Goal: Task Accomplishment & Management: Use online tool/utility

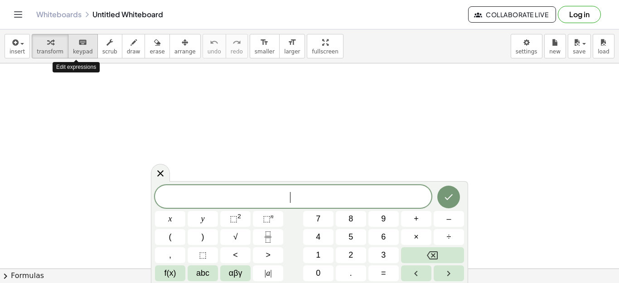
click at [78, 45] on icon "keyboard" at bounding box center [82, 42] width 9 height 11
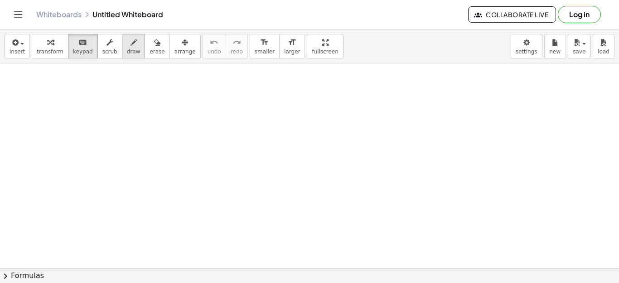
click at [131, 44] on icon "button" at bounding box center [134, 42] width 6 height 11
drag, startPoint x: 135, startPoint y: 99, endPoint x: 122, endPoint y: 120, distance: 24.7
drag, startPoint x: 171, startPoint y: 97, endPoint x: 172, endPoint y: 117, distance: 20.4
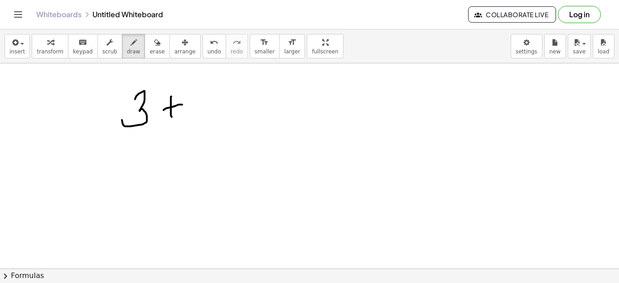
drag, startPoint x: 205, startPoint y: 88, endPoint x: 200, endPoint y: 116, distance: 27.6
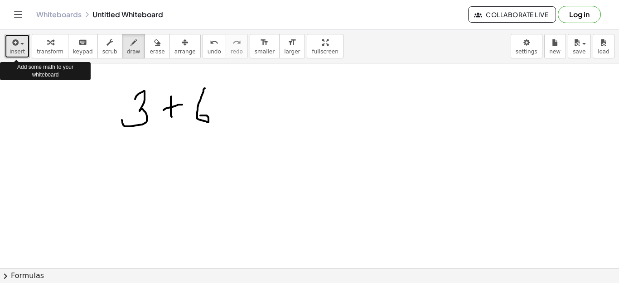
click at [17, 44] on icon "button" at bounding box center [14, 42] width 8 height 11
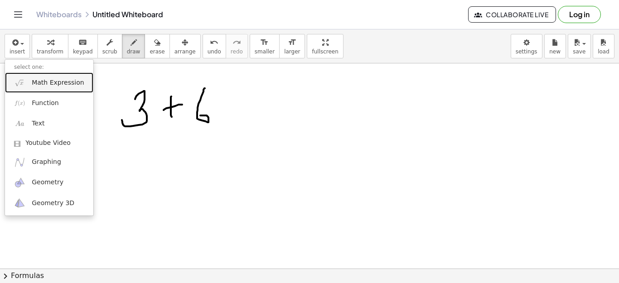
click at [50, 80] on span "Math Expression" at bounding box center [58, 82] width 52 height 9
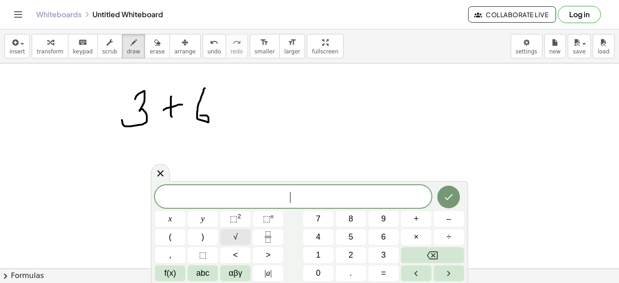
click at [236, 234] on span "√" at bounding box center [236, 237] width 5 height 12
click at [167, 219] on button "x" at bounding box center [170, 219] width 30 height 16
click at [306, 194] on span "√ x ​" at bounding box center [293, 197] width 277 height 14
click at [384, 275] on span "=" at bounding box center [383, 274] width 5 height 12
click at [234, 235] on span "√" at bounding box center [236, 237] width 5 height 12
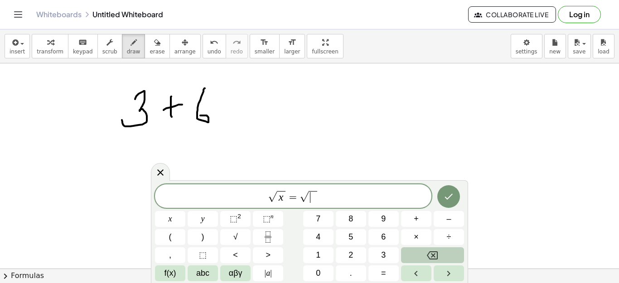
click at [433, 254] on icon "Backspace" at bounding box center [432, 256] width 11 height 8
click at [203, 217] on span "y" at bounding box center [203, 219] width 4 height 12
click at [172, 272] on span "f(x)" at bounding box center [171, 274] width 12 height 12
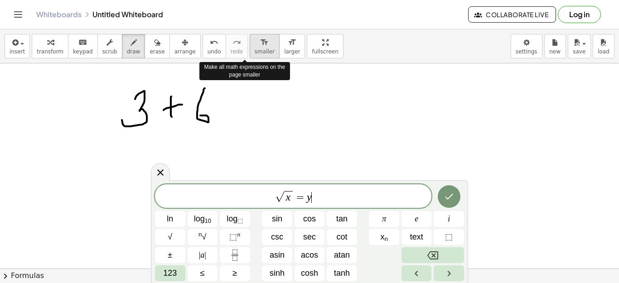
click at [260, 48] on icon "format_size" at bounding box center [264, 42] width 9 height 11
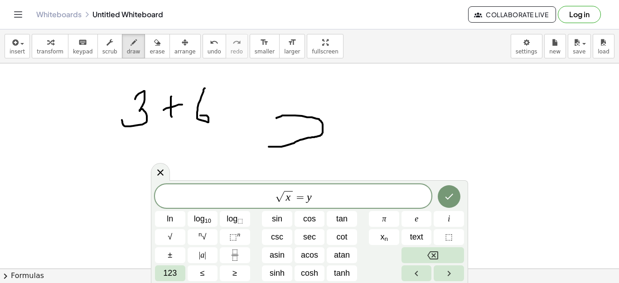
drag, startPoint x: 269, startPoint y: 147, endPoint x: 275, endPoint y: 118, distance: 29.3
click at [288, 44] on icon "format_size" at bounding box center [292, 42] width 9 height 11
drag, startPoint x: 288, startPoint y: 113, endPoint x: 321, endPoint y: 117, distance: 32.8
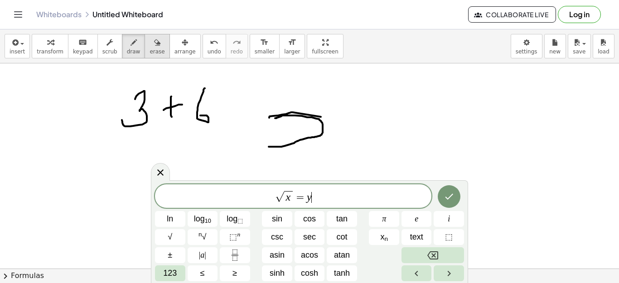
click at [154, 40] on icon "button" at bounding box center [157, 42] width 6 height 11
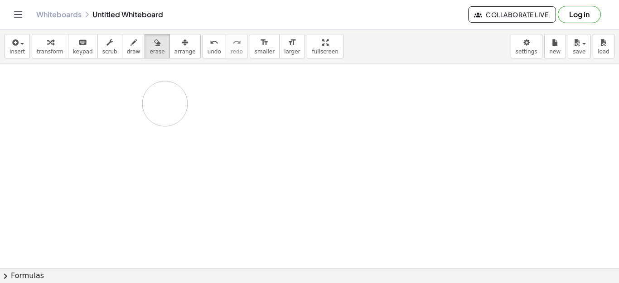
drag, startPoint x: 253, startPoint y: 117, endPoint x: 188, endPoint y: 106, distance: 66.6
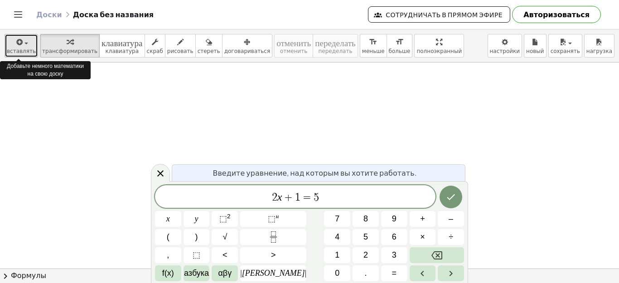
click at [23, 42] on div "button" at bounding box center [21, 41] width 29 height 11
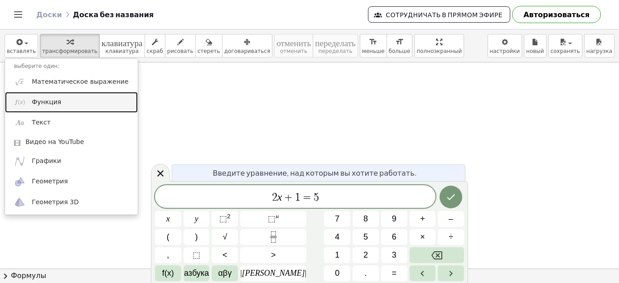
click at [44, 105] on font "Функция" at bounding box center [46, 101] width 29 height 7
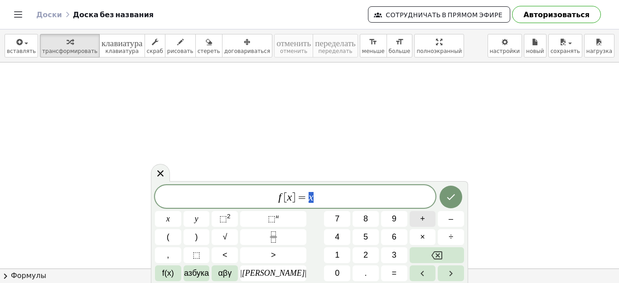
click at [420, 217] on font "+" at bounding box center [422, 218] width 5 height 9
click at [307, 197] on span "+" at bounding box center [311, 197] width 9 height 11
click at [227, 234] on font "√" at bounding box center [225, 237] width 5 height 9
click at [170, 222] on font "х" at bounding box center [168, 218] width 4 height 9
click at [334, 195] on span "f [ x ] = √ x + ​" at bounding box center [295, 197] width 281 height 14
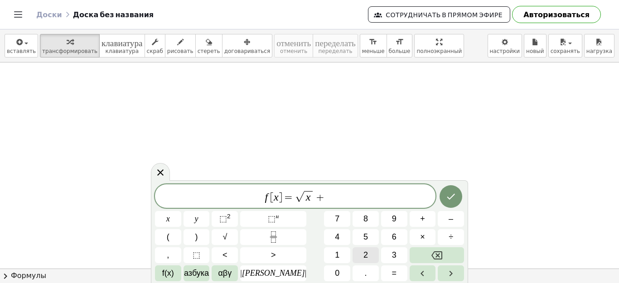
click at [364, 253] on font "2" at bounding box center [366, 255] width 5 height 9
click at [517, 48] on body "Понятные математические упражнения Начать Банк активности Назначенная работа Кл…" at bounding box center [309, 141] width 619 height 283
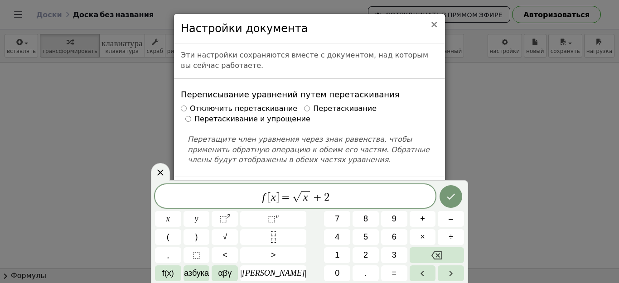
click at [434, 24] on font "×" at bounding box center [434, 24] width 8 height 11
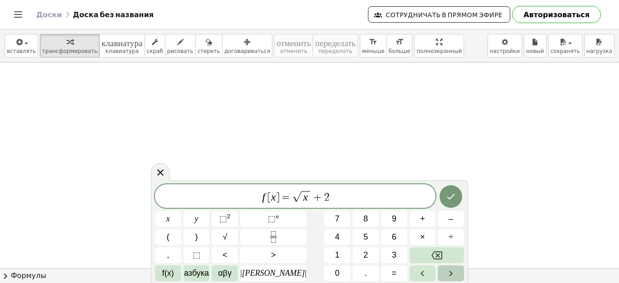
click at [446, 272] on icon "Стрелка вправо" at bounding box center [451, 273] width 11 height 11
click at [442, 199] on button "Сделанный" at bounding box center [451, 196] width 23 height 23
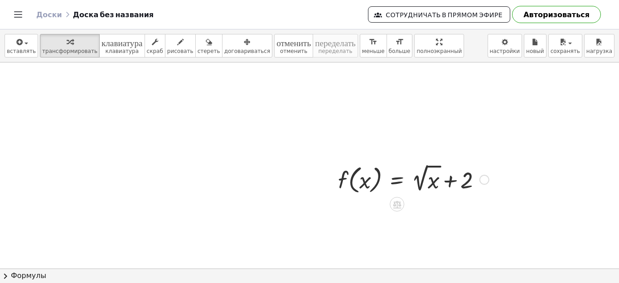
click at [365, 191] on div at bounding box center [414, 179] width 160 height 34
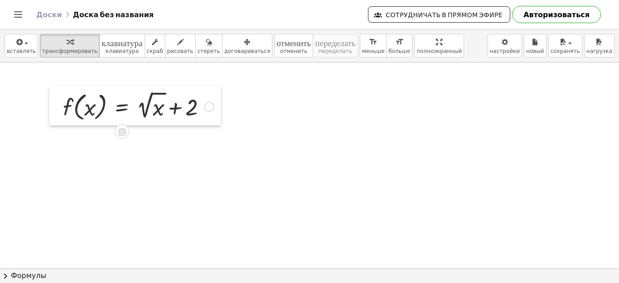
drag, startPoint x: 334, startPoint y: 175, endPoint x: 59, endPoint y: 102, distance: 284.7
click at [59, 102] on div at bounding box center [56, 106] width 14 height 39
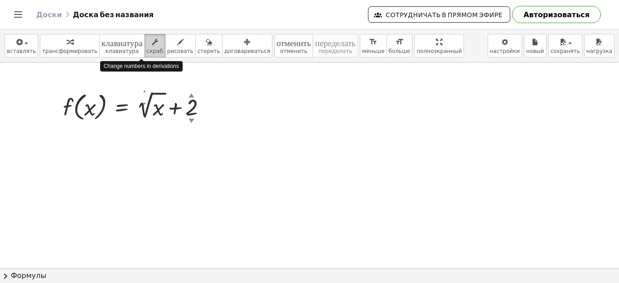
click at [152, 44] on icon "button" at bounding box center [155, 42] width 6 height 11
click at [218, 102] on div at bounding box center [138, 106] width 160 height 34
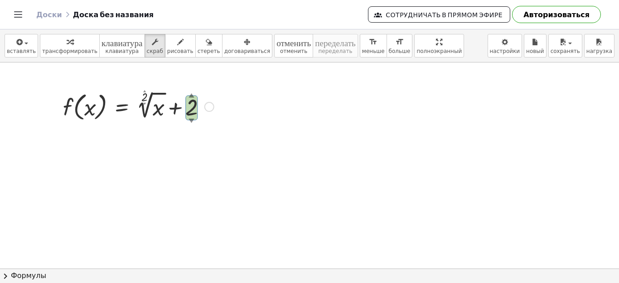
click at [190, 97] on font "▲" at bounding box center [192, 95] width 6 height 7
click at [192, 95] on font "▲" at bounding box center [192, 95] width 6 height 7
drag, startPoint x: 208, startPoint y: 105, endPoint x: 208, endPoint y: 117, distance: 11.3
click at [122, 107] on div "f ( , x ) = + 2 ▲ ▼ √ x + 2 ▲ ▼" at bounding box center [122, 107] width 0 height 0
drag, startPoint x: 207, startPoint y: 141, endPoint x: 208, endPoint y: 160, distance: 19.1
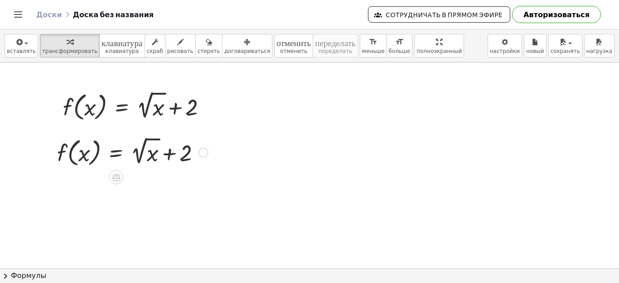
click at [185, 153] on div at bounding box center [133, 152] width 160 height 34
drag, startPoint x: 202, startPoint y: 154, endPoint x: 204, endPoint y: 185, distance: 31.9
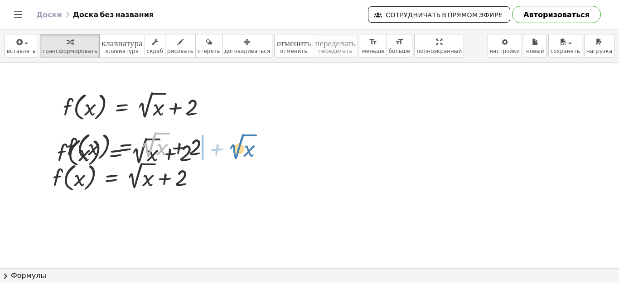
drag, startPoint x: 149, startPoint y: 156, endPoint x: 244, endPoint y: 159, distance: 95.3
drag, startPoint x: 197, startPoint y: 151, endPoint x: 263, endPoint y: 151, distance: 66.2
drag, startPoint x: 147, startPoint y: 146, endPoint x: 249, endPoint y: 146, distance: 102.0
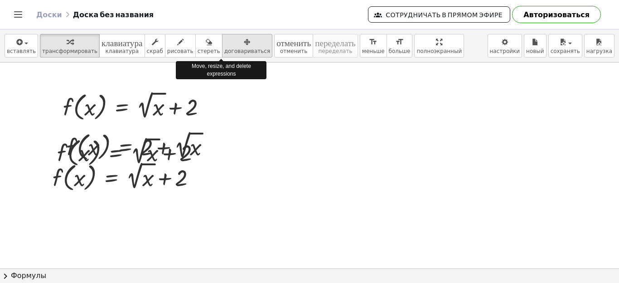
click at [244, 41] on icon "button" at bounding box center [247, 42] width 6 height 11
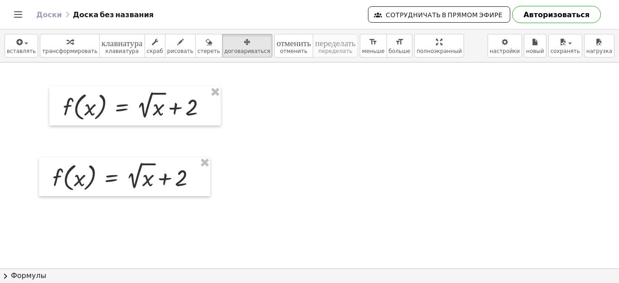
drag, startPoint x: 204, startPoint y: 165, endPoint x: 491, endPoint y: 124, distance: 290.8
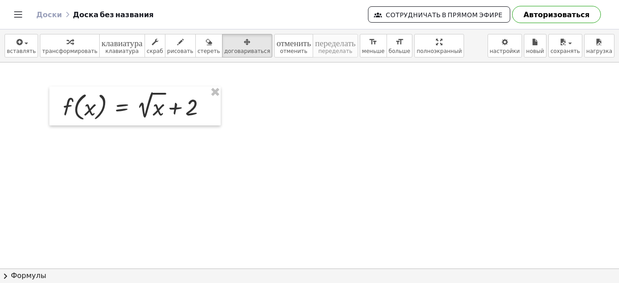
click at [177, 43] on icon "button" at bounding box center [180, 42] width 6 height 11
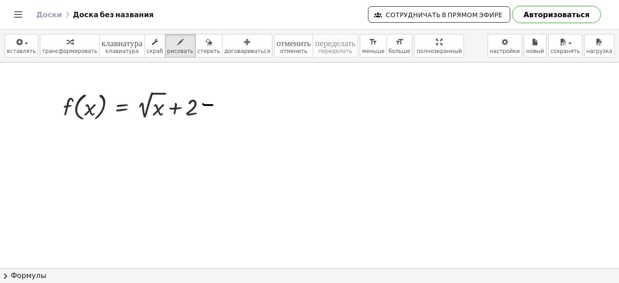
drag, startPoint x: 203, startPoint y: 104, endPoint x: 212, endPoint y: 105, distance: 8.7
drag, startPoint x: 210, startPoint y: 109, endPoint x: 210, endPoint y: 117, distance: 8.2
drag, startPoint x: 224, startPoint y: 101, endPoint x: 237, endPoint y: 116, distance: 19.9
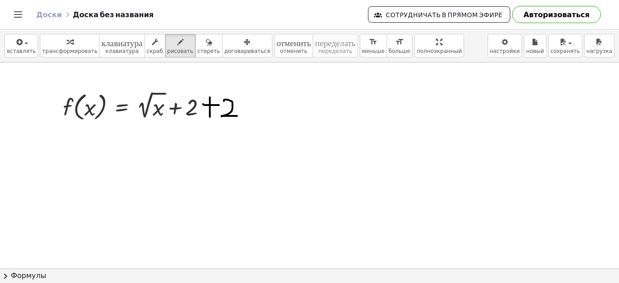
click at [572, 44] on span "button" at bounding box center [571, 44] width 4 height 2
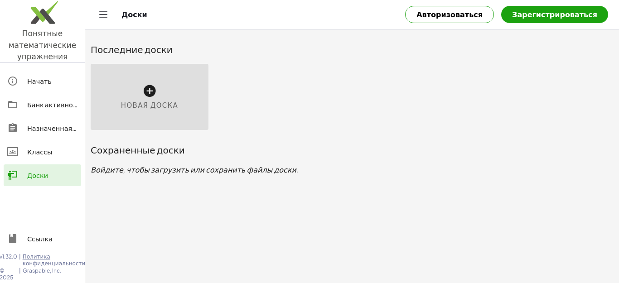
click at [306, 113] on div "Новая доска" at bounding box center [352, 96] width 534 height 77
click at [156, 107] on font "Новая доска" at bounding box center [149, 105] width 57 height 9
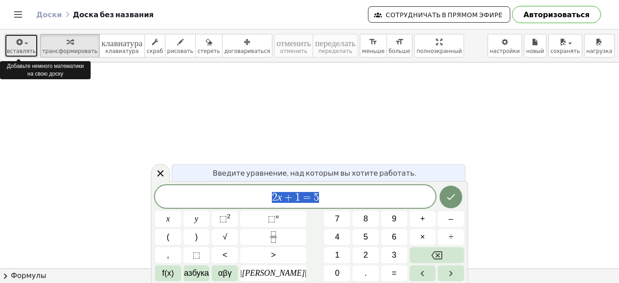
click at [23, 42] on div "button" at bounding box center [21, 41] width 29 height 11
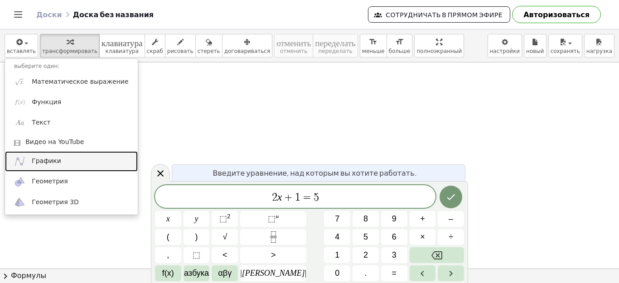
click at [50, 162] on font "Графики" at bounding box center [46, 160] width 29 height 7
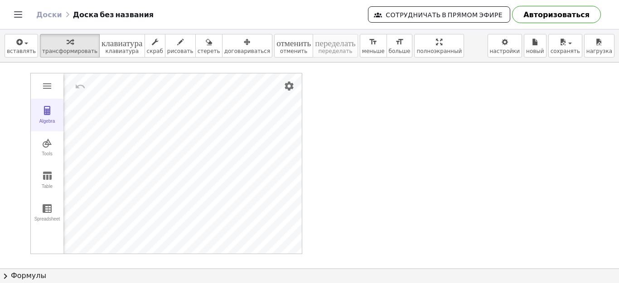
click at [49, 117] on button "Algebra" at bounding box center [47, 115] width 33 height 33
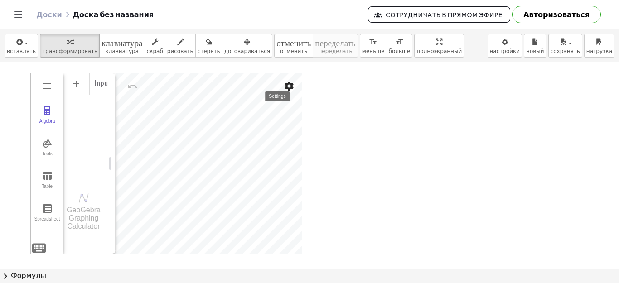
click at [287, 86] on img "Settings" at bounding box center [289, 86] width 11 height 11
click at [343, 146] on div at bounding box center [309, 269] width 619 height 413
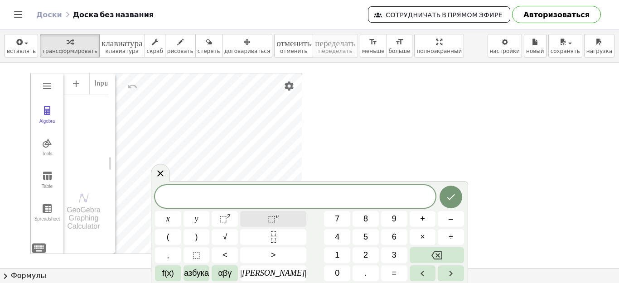
click at [269, 218] on font "⬚" at bounding box center [272, 218] width 8 height 9
click at [199, 220] on font "у" at bounding box center [197, 218] width 4 height 9
click at [392, 271] on font "=" at bounding box center [394, 273] width 5 height 9
click at [238, 232] on button "√" at bounding box center [225, 237] width 26 height 16
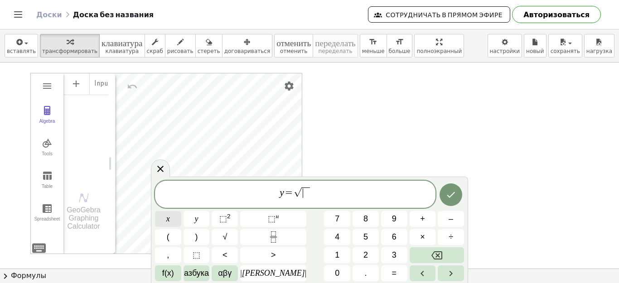
click at [168, 222] on button "х" at bounding box center [168, 219] width 26 height 16
click at [311, 193] on span "y = √ x ​" at bounding box center [295, 195] width 281 height 18
click at [451, 222] on font "–" at bounding box center [451, 218] width 5 height 9
click at [392, 252] on font "3" at bounding box center [394, 255] width 5 height 9
click at [449, 195] on icon "Сделанный" at bounding box center [451, 195] width 11 height 11
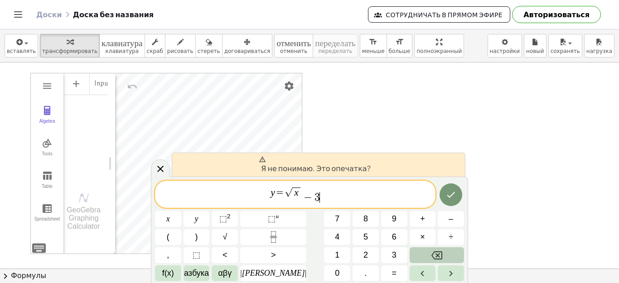
click at [437, 254] on icon "Возврат на одну позицию" at bounding box center [437, 255] width 11 height 11
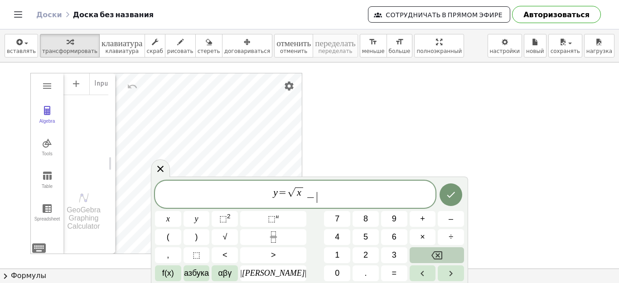
click at [436, 253] on icon "Возврат на одну позицию" at bounding box center [437, 255] width 11 height 11
click at [446, 195] on icon "Сделанный" at bounding box center [451, 195] width 11 height 11
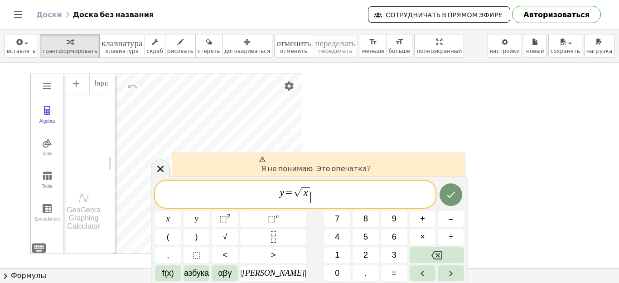
click at [313, 190] on span "y = √ x ​" at bounding box center [295, 195] width 281 height 18
click at [194, 204] on div "​ y = √ x" at bounding box center [295, 194] width 281 height 27
click at [447, 272] on icon "Стрелка вправо" at bounding box center [451, 273] width 11 height 11
click at [514, 219] on div at bounding box center [309, 269] width 619 height 413
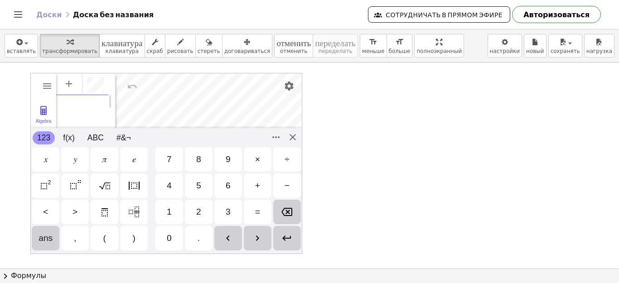
scroll to position [5, 0]
click at [76, 160] on div "𝑦" at bounding box center [75, 159] width 4 height 11
click at [259, 212] on div "=" at bounding box center [257, 212] width 5 height 11
click at [107, 186] on img "Square Root" at bounding box center [104, 185] width 11 height 11
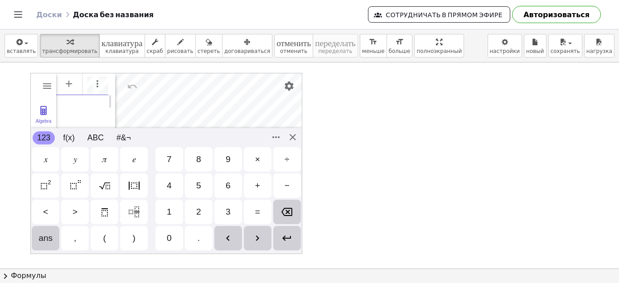
click at [44, 161] on div "𝑥" at bounding box center [46, 159] width 4 height 11
click at [98, 83] on img "Options" at bounding box center [97, 83] width 11 height 11
click at [349, 149] on div at bounding box center [309, 269] width 619 height 413
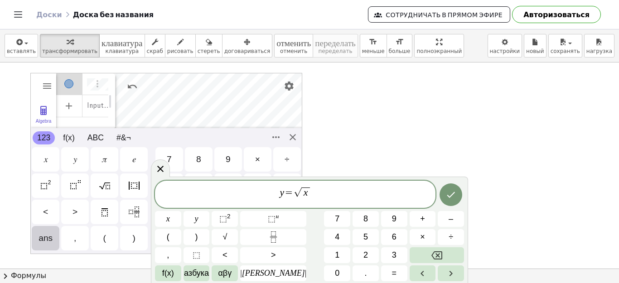
click at [78, 129] on div "123 123 f(x) ABC #&¬" at bounding box center [166, 137] width 271 height 19
click at [330, 124] on div at bounding box center [309, 269] width 619 height 413
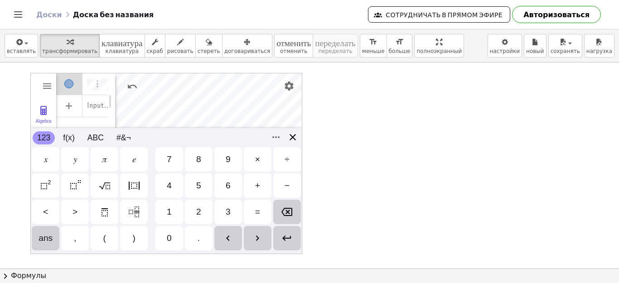
click at [292, 136] on div "Algebra Tools Table Spreadsheet Input… GeoGebra Graphing Calculator Basic Tools…" at bounding box center [166, 163] width 272 height 181
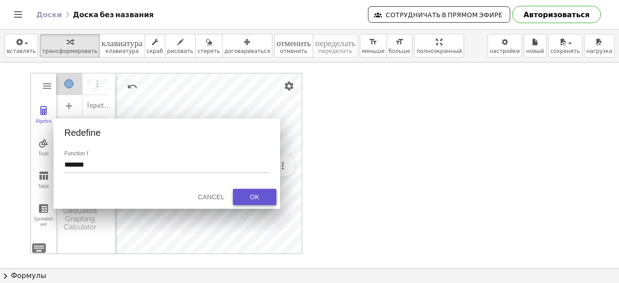
click at [253, 195] on div "OK" at bounding box center [254, 197] width 29 height 7
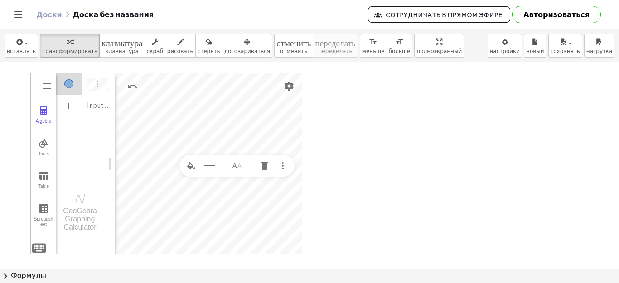
click at [356, 204] on div at bounding box center [309, 269] width 619 height 413
click at [188, 166] on img "Set color" at bounding box center [191, 166] width 11 height 11
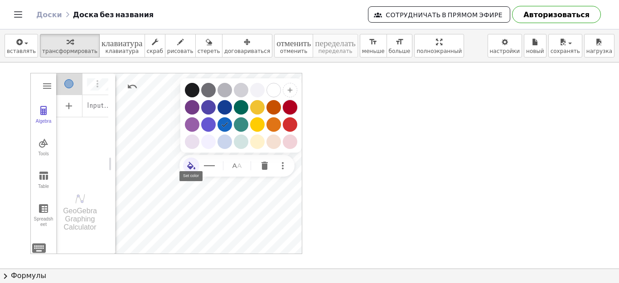
click at [288, 104] on div "Graphing Calculator" at bounding box center [290, 107] width 15 height 15
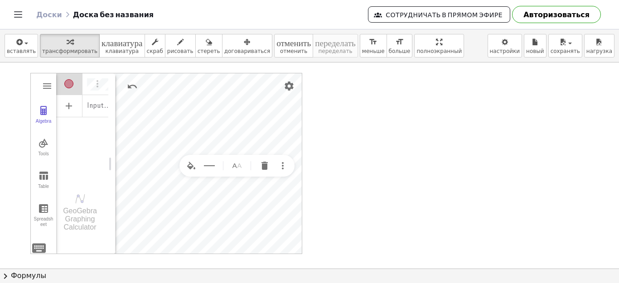
click at [382, 167] on div at bounding box center [309, 269] width 619 height 413
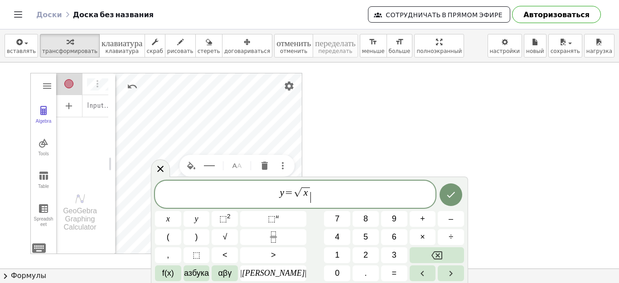
click at [493, 141] on div at bounding box center [309, 269] width 619 height 413
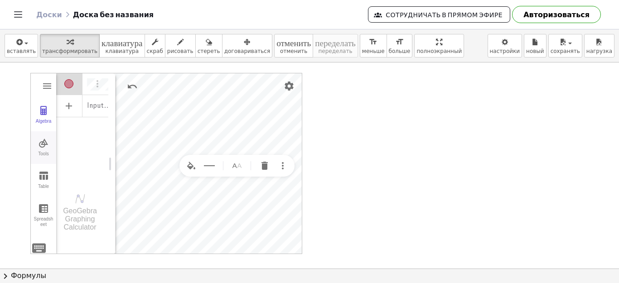
click at [46, 145] on img "Graphing Calculator" at bounding box center [43, 143] width 11 height 11
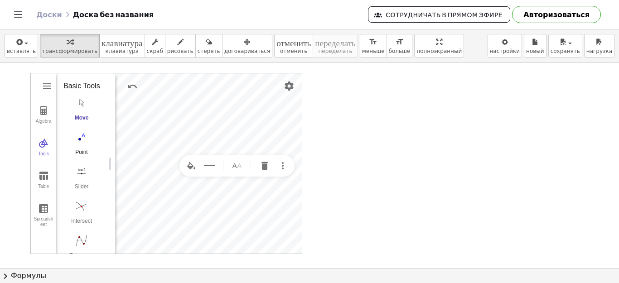
click at [78, 145] on img "Point. Select position or line, function, or curve" at bounding box center [81, 137] width 36 height 15
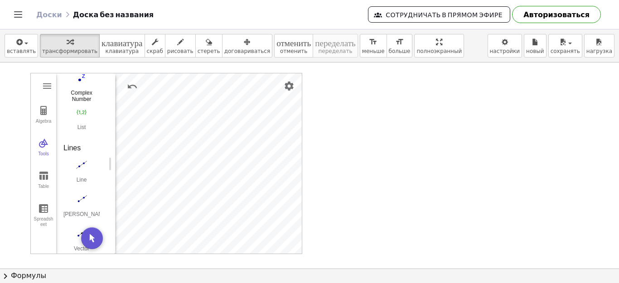
scroll to position [771, 0]
click at [83, 187] on div "Line" at bounding box center [81, 181] width 36 height 13
click at [131, 84] on img "Undo" at bounding box center [132, 86] width 11 height 11
click at [83, 110] on img "Pen. Write or draw, change color using the Style Bar" at bounding box center [81, 103] width 36 height 15
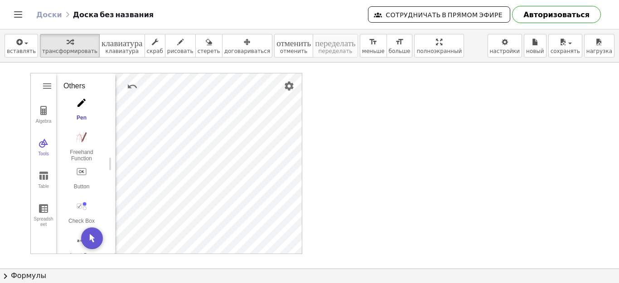
click at [234, 139] on div "Graphing Calculator" at bounding box center [209, 163] width 186 height 181
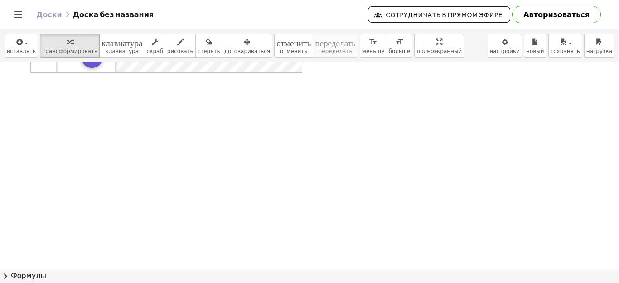
scroll to position [0, 0]
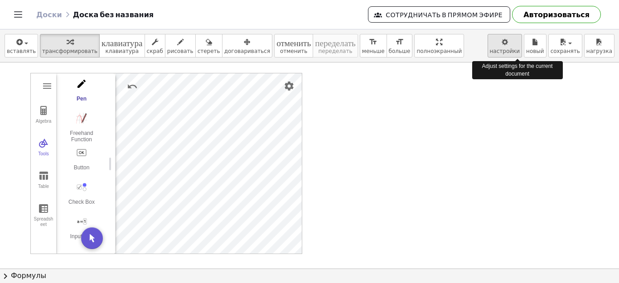
click at [517, 43] on body "Понятные математические упражнения Начать Банк активности Назначенная работа Кл…" at bounding box center [309, 141] width 619 height 283
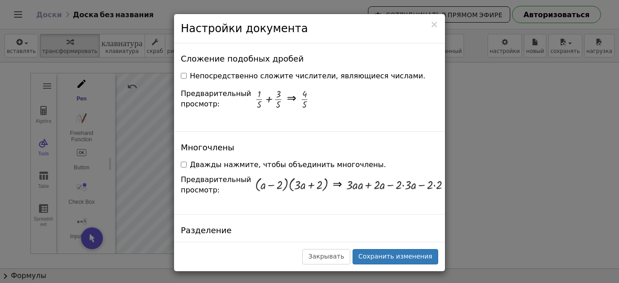
scroll to position [861, 0]
click at [259, 88] on div at bounding box center [268, 98] width 27 height 20
click at [435, 27] on font "×" at bounding box center [434, 24] width 8 height 11
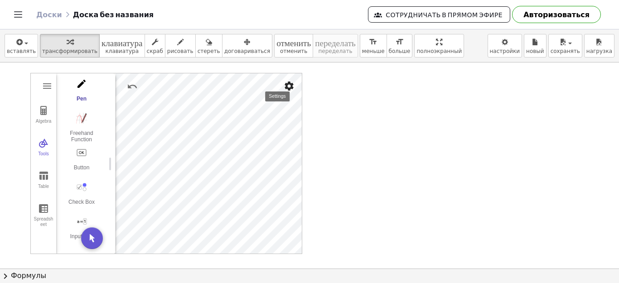
click at [290, 87] on img "Settings" at bounding box center [289, 86] width 11 height 11
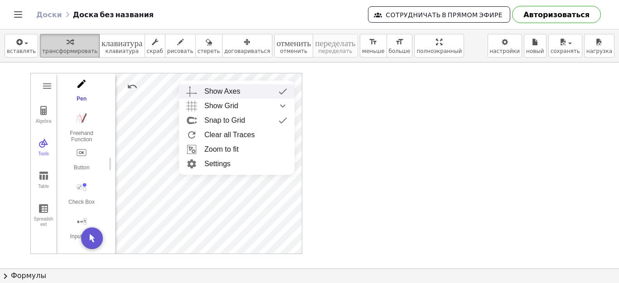
click at [67, 39] on icon "button" at bounding box center [70, 42] width 6 height 11
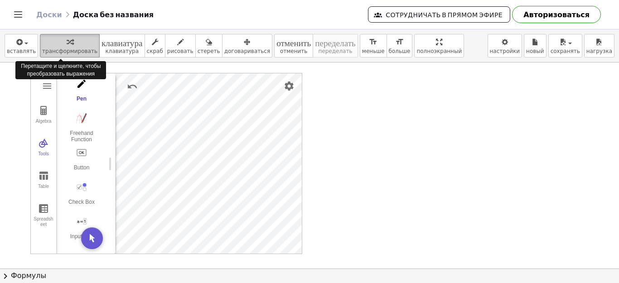
click at [67, 43] on icon "button" at bounding box center [70, 42] width 6 height 11
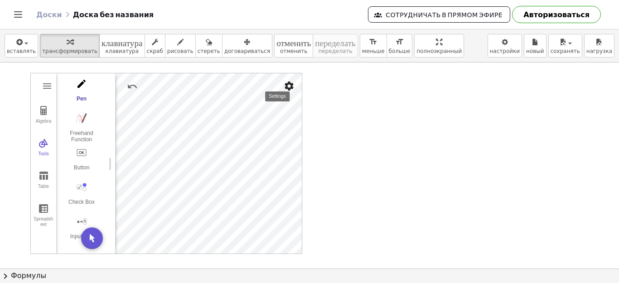
click at [288, 86] on img "Settings" at bounding box center [289, 86] width 11 height 11
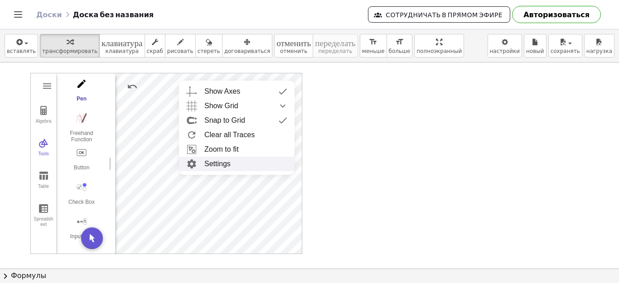
click at [230, 165] on li "Settings" at bounding box center [237, 164] width 116 height 15
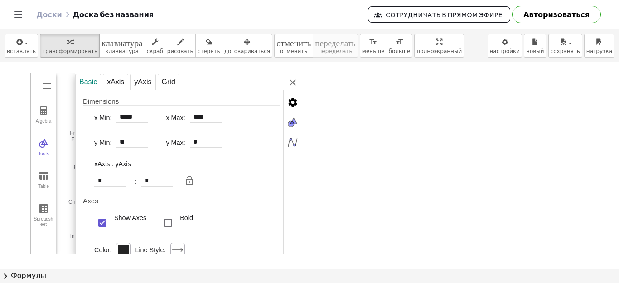
click at [388, 116] on div at bounding box center [309, 269] width 619 height 413
click at [293, 84] on div "Basic xAxis yAxis Grid Dimensions x Min: ***** x Max: **** y Min: ** y Max: * x…" at bounding box center [188, 163] width 227 height 181
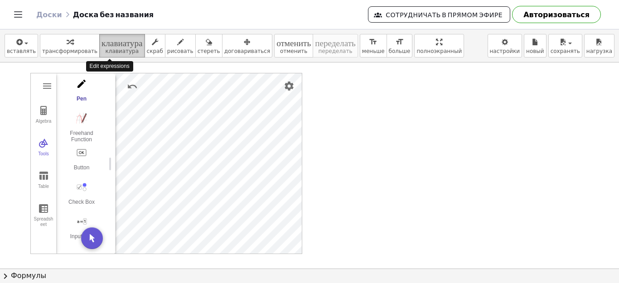
click at [109, 45] on font "клавиатура" at bounding box center [122, 42] width 41 height 9
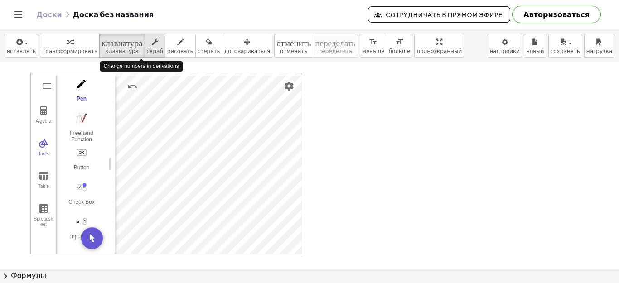
click at [152, 43] on icon "button" at bounding box center [155, 42] width 6 height 11
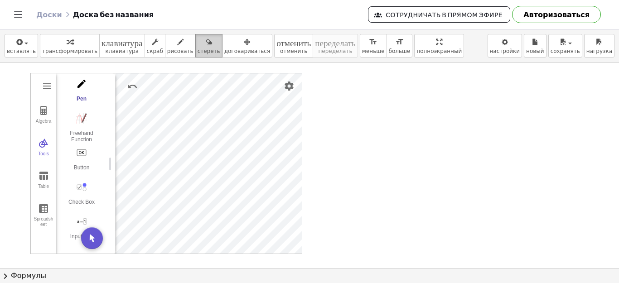
click at [198, 42] on div "button" at bounding box center [209, 41] width 23 height 11
drag, startPoint x: 184, startPoint y: 111, endPoint x: 189, endPoint y: 171, distance: 60.1
click at [189, 171] on div at bounding box center [309, 269] width 619 height 413
drag, startPoint x: 184, startPoint y: 116, endPoint x: 190, endPoint y: 145, distance: 29.8
click at [190, 128] on div at bounding box center [309, 269] width 619 height 413
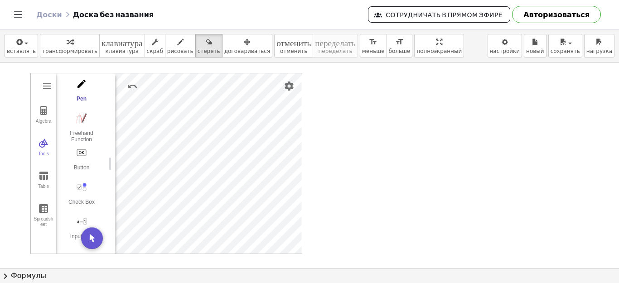
click at [350, 121] on div at bounding box center [309, 269] width 619 height 413
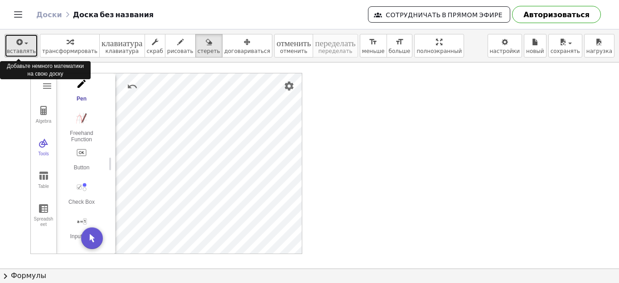
click at [24, 42] on div "button" at bounding box center [21, 41] width 29 height 11
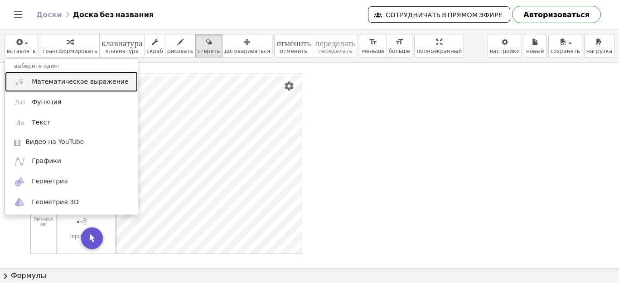
click at [60, 80] on font "Математическое выражение" at bounding box center [80, 81] width 97 height 7
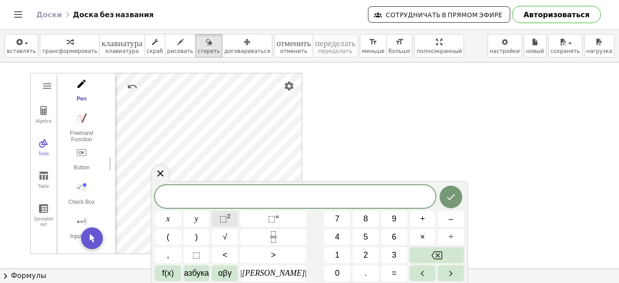
click at [227, 218] on font "⬚" at bounding box center [223, 218] width 8 height 9
click at [335, 258] on font "1" at bounding box center [337, 255] width 5 height 9
click at [364, 254] on font "2" at bounding box center [366, 255] width 5 height 9
click at [231, 219] on font "2" at bounding box center [229, 216] width 4 height 7
click at [290, 192] on span "1" at bounding box center [292, 197] width 5 height 11
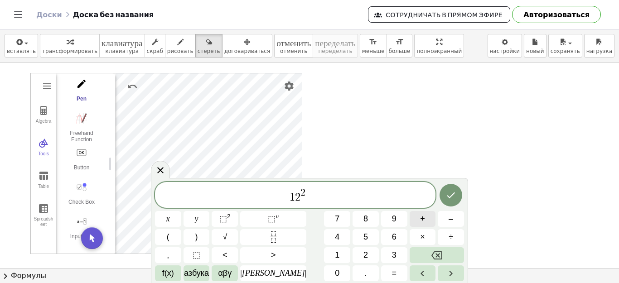
click at [420, 220] on font "+" at bounding box center [422, 218] width 5 height 9
click at [304, 196] on span "1 ​ 2 2" at bounding box center [295, 195] width 281 height 17
click at [420, 220] on font "+" at bounding box center [422, 218] width 5 height 9
click at [335, 256] on font "1" at bounding box center [337, 255] width 5 height 9
click at [364, 254] on font "2" at bounding box center [366, 255] width 5 height 9
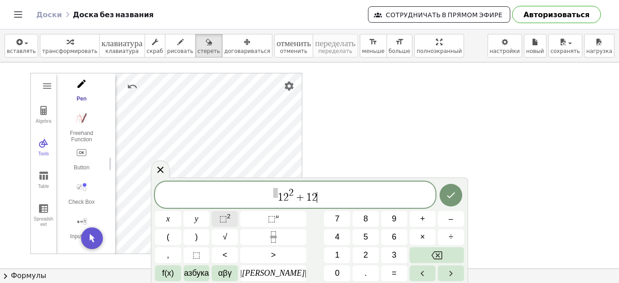
click at [227, 215] on font "⬚" at bounding box center [223, 218] width 8 height 9
click at [275, 193] on span "1" at bounding box center [277, 197] width 5 height 11
click at [352, 190] on span "​ 1 2 2 + 1 2 2" at bounding box center [295, 196] width 281 height 16
click at [199, 260] on span "⬚" at bounding box center [197, 255] width 8 height 12
click at [315, 198] on span "⬚" at bounding box center [317, 197] width 9 height 11
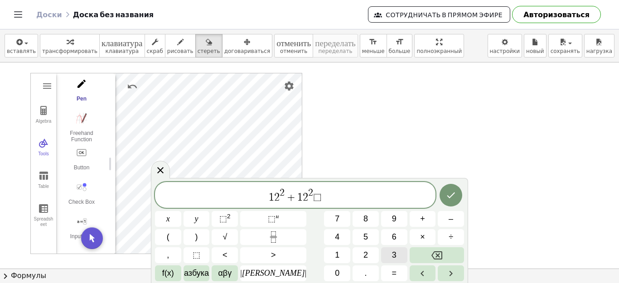
click at [392, 254] on font "3" at bounding box center [394, 255] width 5 height 9
click at [450, 195] on icon "Сделанный" at bounding box center [452, 196] width 8 height 6
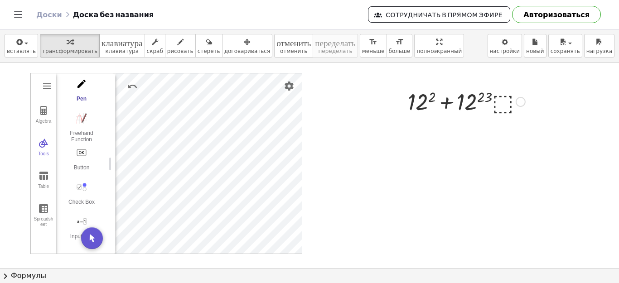
click at [507, 105] on div at bounding box center [467, 101] width 126 height 31
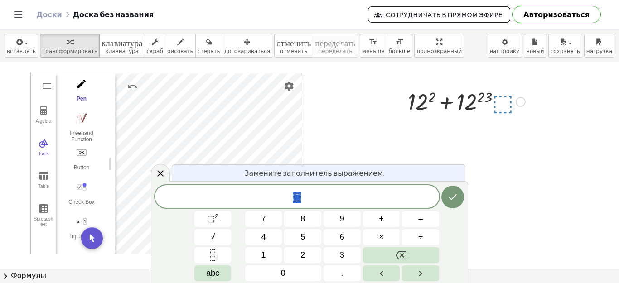
click at [517, 169] on div at bounding box center [309, 269] width 619 height 413
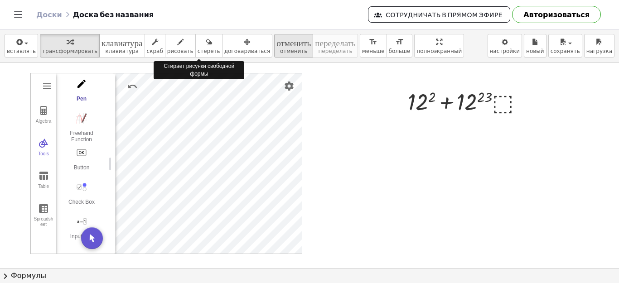
drag, startPoint x: 184, startPoint y: 43, endPoint x: 259, endPoint y: 55, distance: 76.7
click at [198, 43] on div "button" at bounding box center [209, 41] width 23 height 11
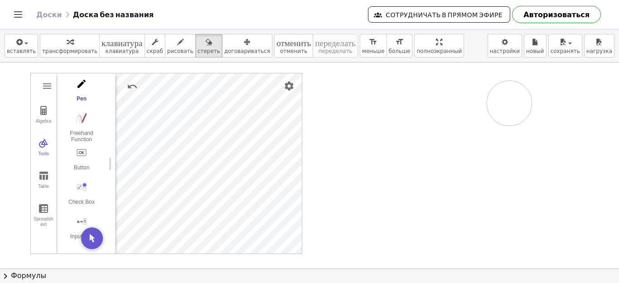
drag, startPoint x: 428, startPoint y: 93, endPoint x: 432, endPoint y: 121, distance: 27.8
click at [502, 112] on div at bounding box center [309, 269] width 619 height 413
click at [287, 92] on div at bounding box center [309, 269] width 619 height 413
drag, startPoint x: 472, startPoint y: 104, endPoint x: 290, endPoint y: 115, distance: 182.6
click at [292, 112] on div at bounding box center [309, 269] width 619 height 413
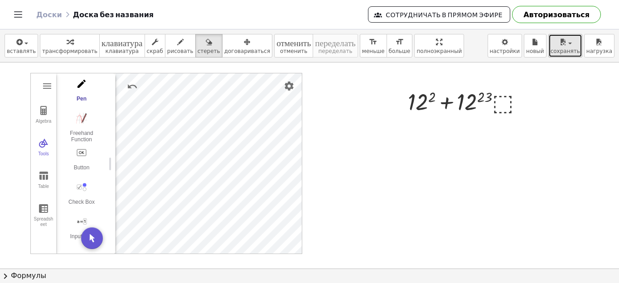
click at [572, 43] on span "button" at bounding box center [571, 44] width 4 height 2
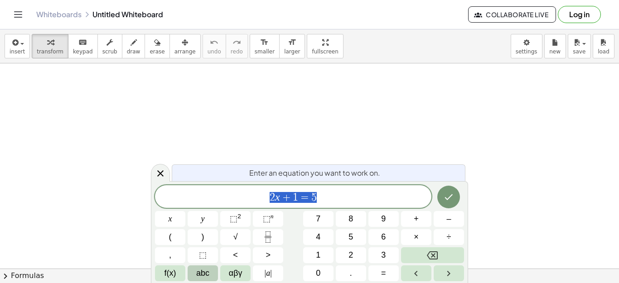
click at [202, 271] on span "abc" at bounding box center [202, 274] width 13 height 12
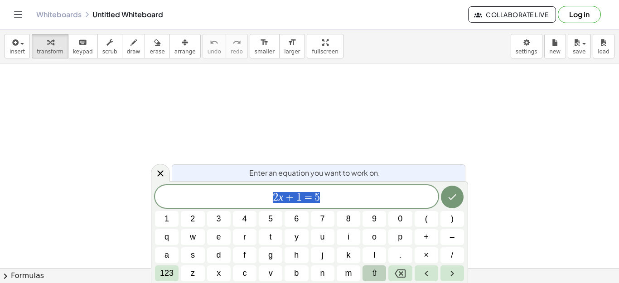
click at [375, 273] on span "⇧" at bounding box center [374, 274] width 7 height 12
click at [192, 216] on button "2" at bounding box center [193, 219] width 24 height 16
click at [216, 219] on button "3" at bounding box center [219, 219] width 24 height 16
click at [243, 223] on span "4" at bounding box center [245, 219] width 5 height 12
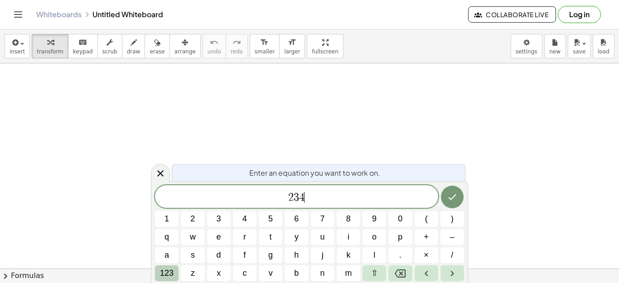
click at [170, 271] on span "123" at bounding box center [167, 274] width 14 height 12
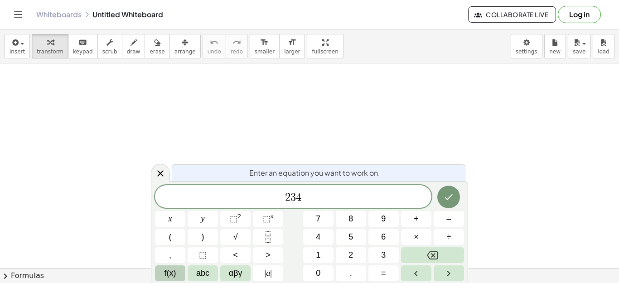
click at [174, 272] on span "f(x)" at bounding box center [171, 274] width 12 height 12
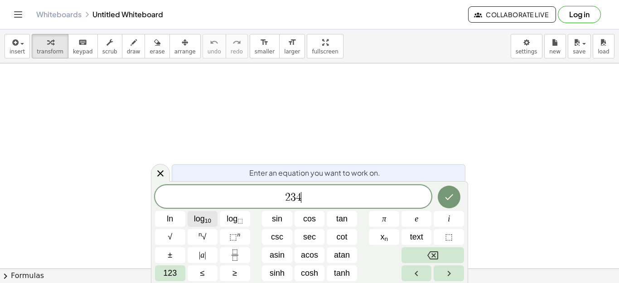
click at [202, 222] on span "log 10" at bounding box center [202, 219] width 17 height 12
click at [177, 270] on button "123" at bounding box center [170, 274] width 30 height 16
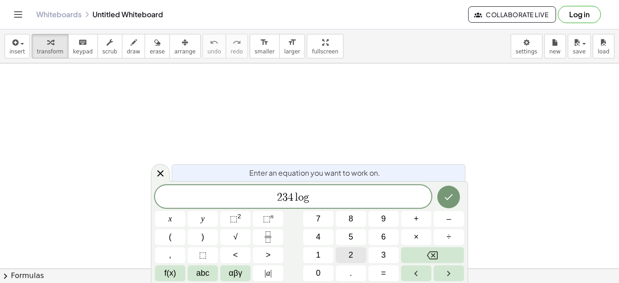
click at [351, 254] on span "2" at bounding box center [351, 255] width 5 height 12
click at [319, 271] on span "0" at bounding box center [318, 274] width 5 height 12
click at [417, 219] on span "+" at bounding box center [416, 219] width 5 height 12
click at [266, 238] on icon "Fraction" at bounding box center [268, 240] width 5 height 5
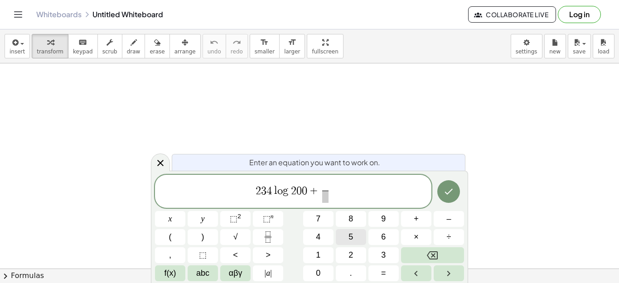
click at [353, 238] on span "5" at bounding box center [351, 237] width 5 height 12
click at [326, 196] on span at bounding box center [325, 197] width 7 height 12
click at [331, 256] on button "1" at bounding box center [318, 256] width 30 height 16
click at [353, 256] on span "2" at bounding box center [351, 255] width 5 height 12
click at [448, 189] on icon "Done" at bounding box center [448, 191] width 11 height 11
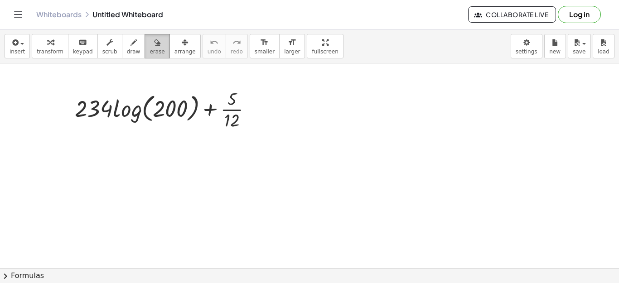
click at [154, 42] on icon "button" at bounding box center [157, 42] width 6 height 11
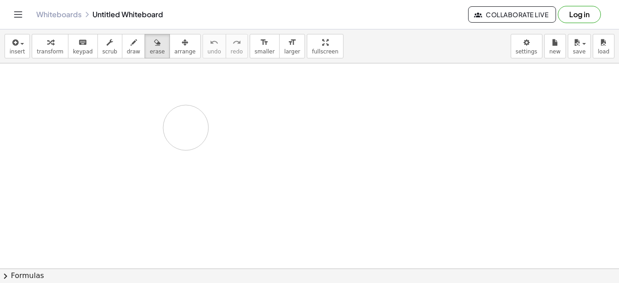
drag, startPoint x: 67, startPoint y: 116, endPoint x: 196, endPoint y: 137, distance: 131.0
drag, startPoint x: 63, startPoint y: 103, endPoint x: 280, endPoint y: 115, distance: 217.5
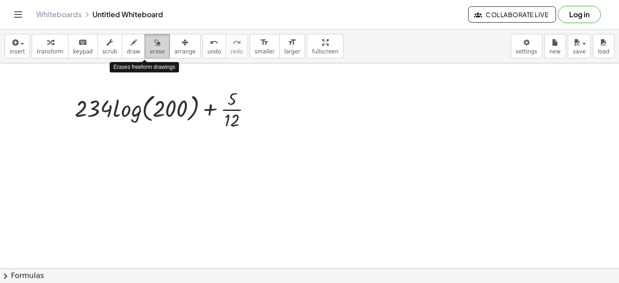
click at [154, 45] on icon "button" at bounding box center [157, 42] width 6 height 11
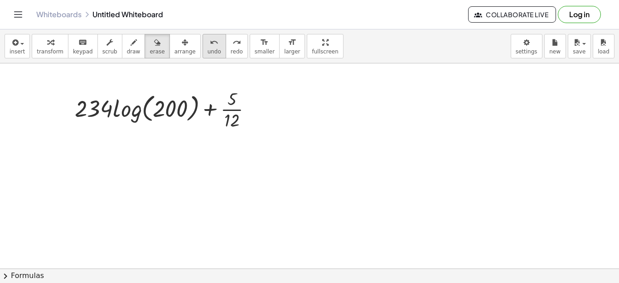
click at [210, 45] on icon "undo" at bounding box center [214, 42] width 9 height 11
click at [210, 44] on icon "undo" at bounding box center [214, 42] width 9 height 11
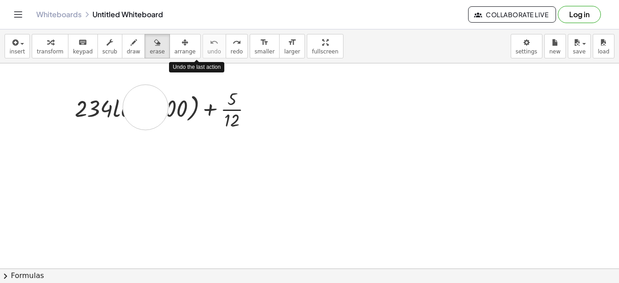
drag, startPoint x: 146, startPoint y: 107, endPoint x: 105, endPoint y: 109, distance: 41.3
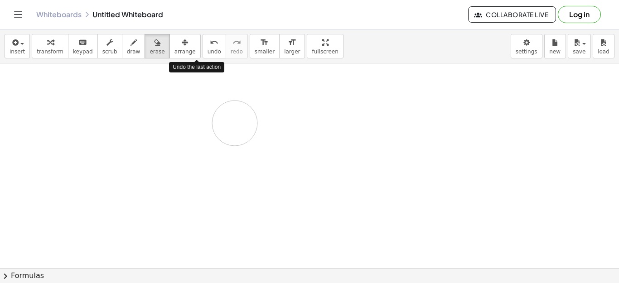
drag, startPoint x: 140, startPoint y: 105, endPoint x: 241, endPoint y: 124, distance: 103.3
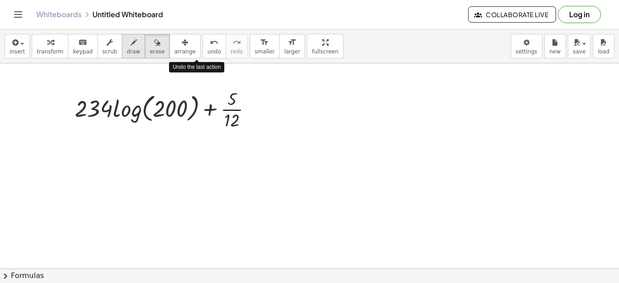
click at [131, 45] on icon "button" at bounding box center [134, 42] width 6 height 11
drag, startPoint x: 78, startPoint y: 110, endPoint x: 263, endPoint y: 106, distance: 184.6
drag, startPoint x: 146, startPoint y: 39, endPoint x: 142, endPoint y: 51, distance: 12.5
click at [154, 39] on icon "button" at bounding box center [157, 42] width 6 height 11
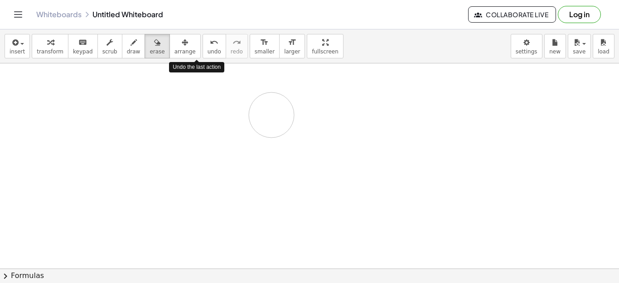
drag, startPoint x: 67, startPoint y: 108, endPoint x: 275, endPoint y: 116, distance: 208.7
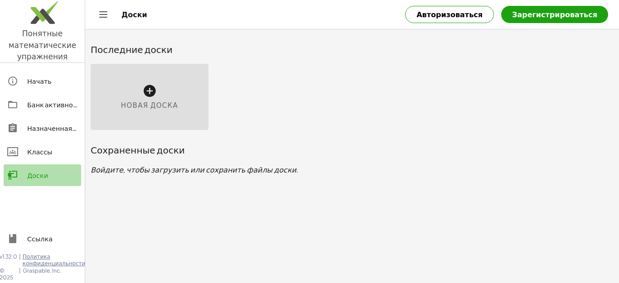
click at [40, 178] on font "Доски" at bounding box center [37, 175] width 21 height 8
click at [34, 151] on font "Классы" at bounding box center [39, 152] width 25 height 8
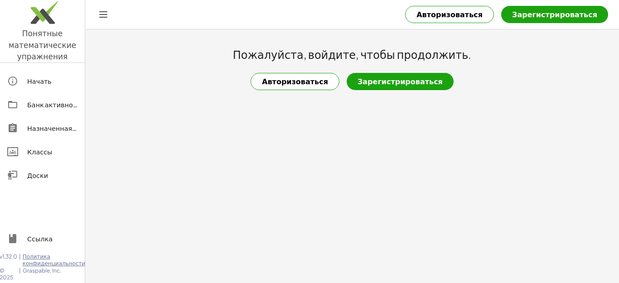
click at [398, 82] on font "Зарегистрироваться" at bounding box center [400, 82] width 85 height 10
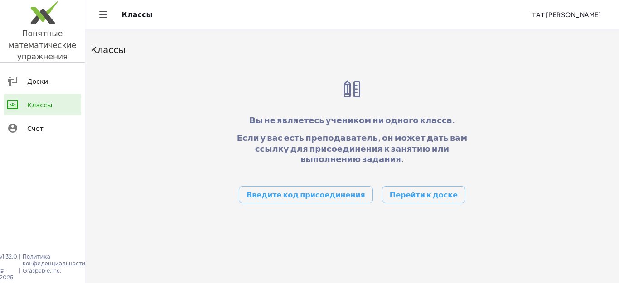
click at [414, 190] on font "Перейти к доске" at bounding box center [424, 195] width 68 height 10
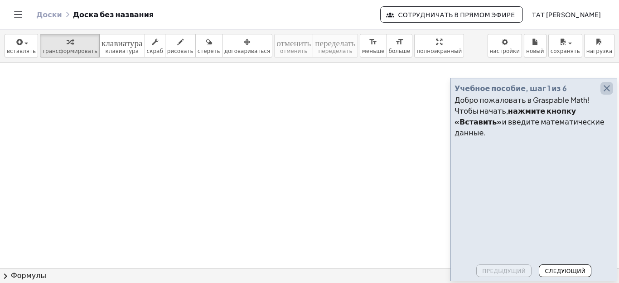
click at [607, 94] on icon "button" at bounding box center [607, 88] width 11 height 11
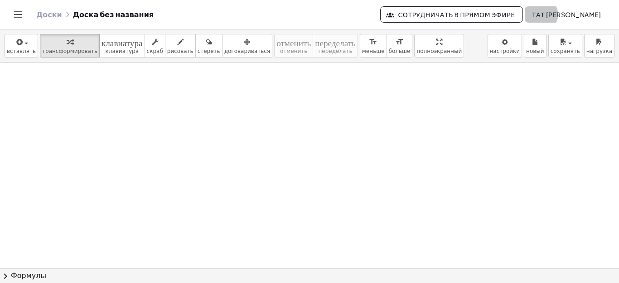
click at [591, 16] on font "тат [PERSON_NAME]" at bounding box center [566, 14] width 69 height 8
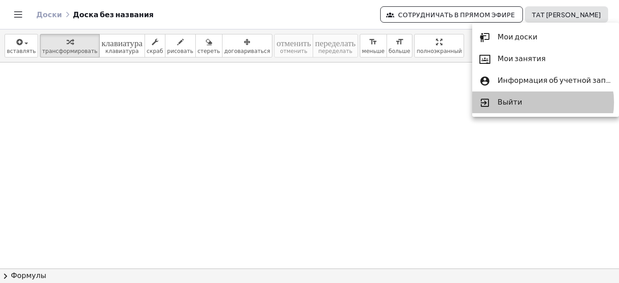
click at [502, 101] on font "Выйти" at bounding box center [510, 102] width 24 height 10
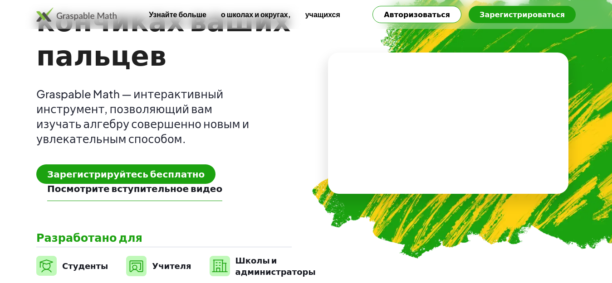
scroll to position [91, 0]
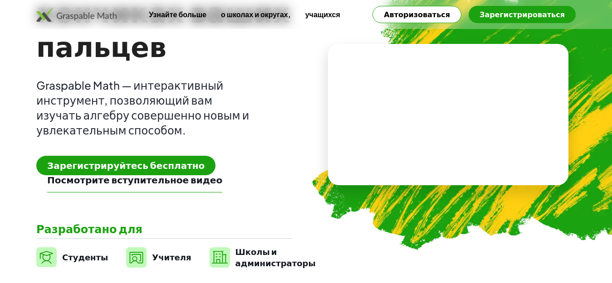
click at [152, 257] on font "Учителя" at bounding box center [171, 257] width 39 height 10
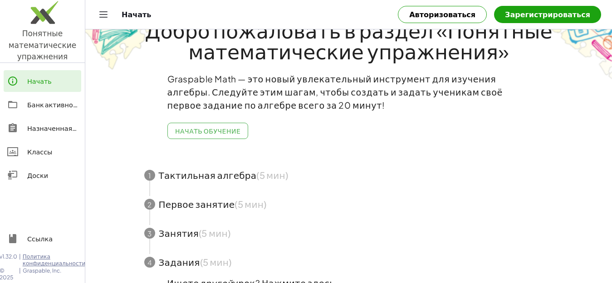
scroll to position [45, 0]
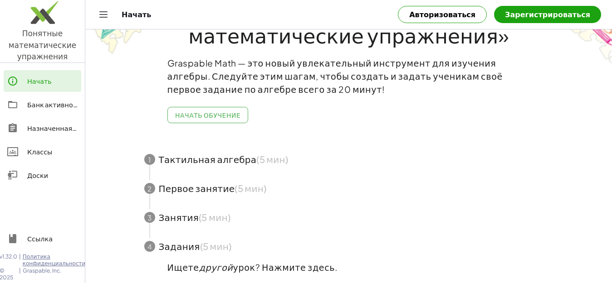
click at [542, 16] on font "Зарегистрироваться" at bounding box center [547, 15] width 85 height 10
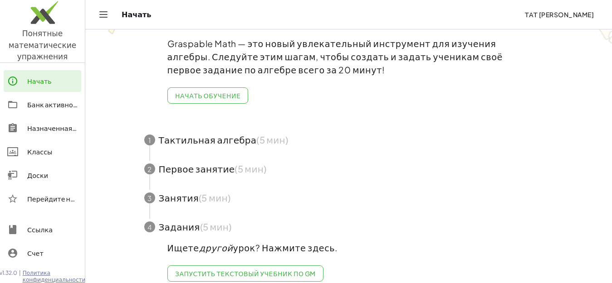
scroll to position [84, 0]
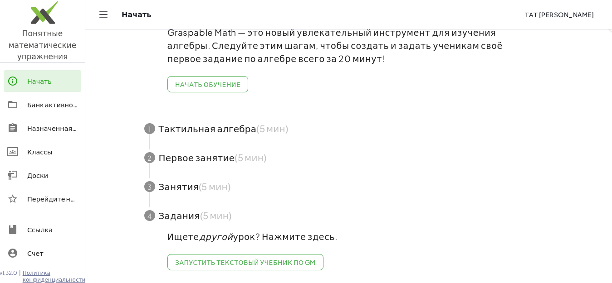
click at [180, 150] on span "button" at bounding box center [348, 157] width 431 height 29
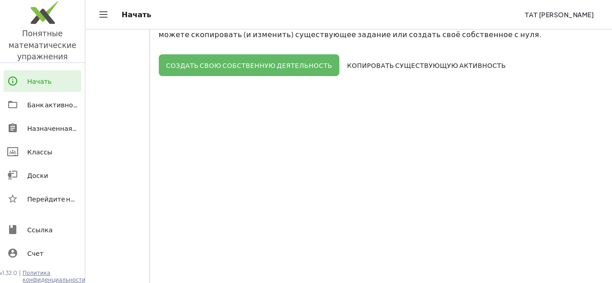
scroll to position [175, 0]
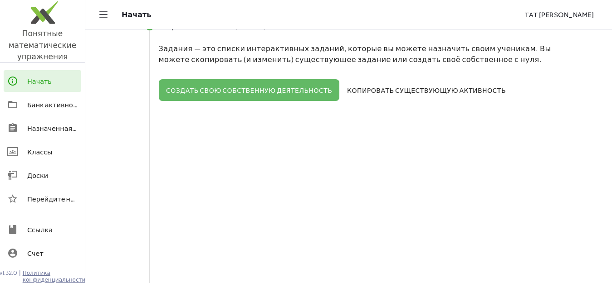
click at [120, 57] on main "Добро пожаловать в раздел «Понятные математические упражнения» Graspable Math —…" at bounding box center [348, 155] width 526 height 661
click at [101, 14] on icon "Переключить навигацию" at bounding box center [103, 14] width 11 height 11
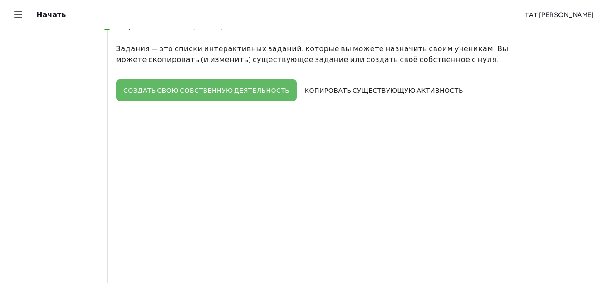
click at [52, 15] on div "Начать" at bounding box center [276, 14] width 481 height 9
click at [14, 14] on icon "Переключить навигацию" at bounding box center [18, 14] width 11 height 11
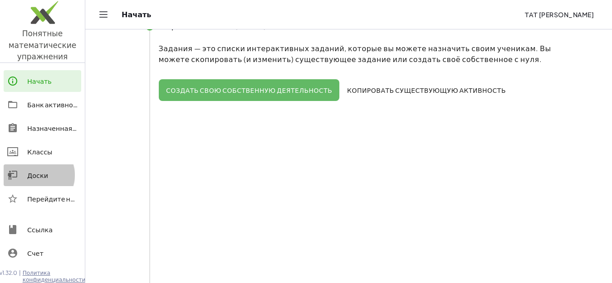
click at [41, 176] on font "Доски" at bounding box center [37, 175] width 21 height 8
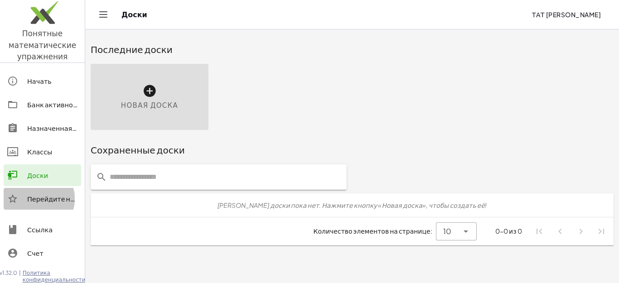
click at [39, 202] on font "Перейдите на Премиум!" at bounding box center [67, 199] width 81 height 8
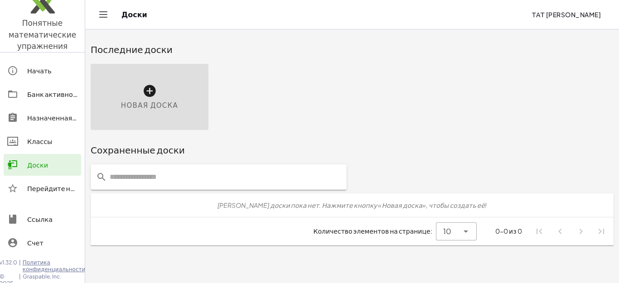
scroll to position [16, 0]
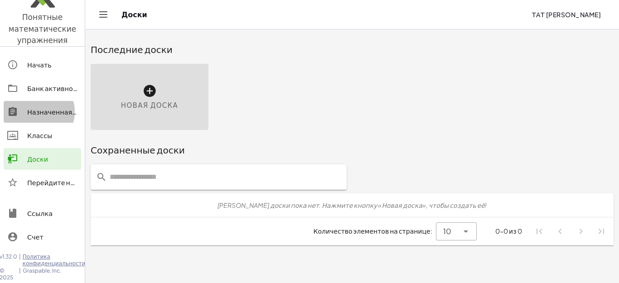
click at [34, 110] on font "Назначенная работа" at bounding box center [62, 112] width 70 height 8
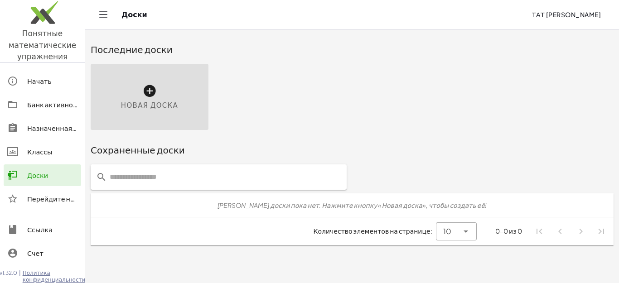
click at [146, 90] on icon at bounding box center [149, 91] width 15 height 15
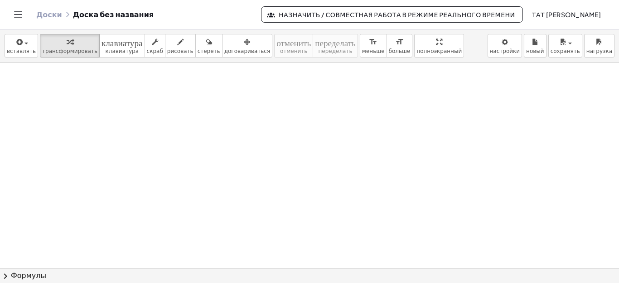
click at [116, 15] on div "Доски Доска без названия" at bounding box center [148, 14] width 225 height 9
click at [19, 49] on font "вставлять" at bounding box center [21, 51] width 29 height 6
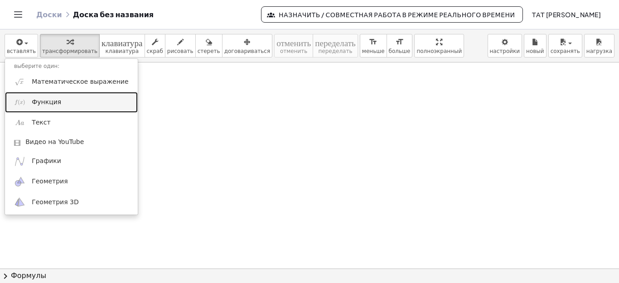
click at [39, 99] on font "Функция" at bounding box center [46, 101] width 29 height 7
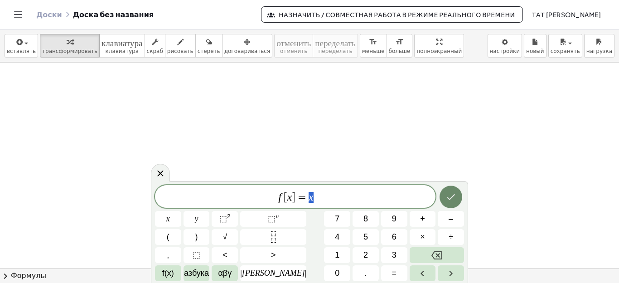
click at [446, 196] on icon "Сделанный" at bounding box center [451, 197] width 11 height 11
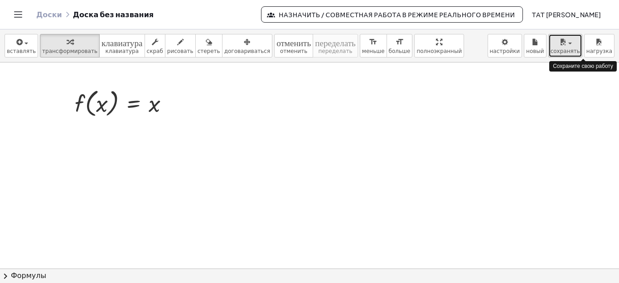
click at [575, 39] on div "button" at bounding box center [565, 41] width 29 height 11
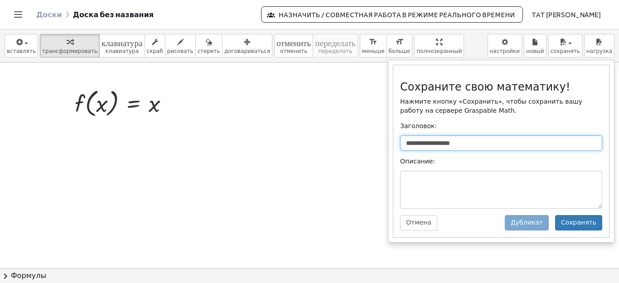
drag, startPoint x: 472, startPoint y: 141, endPoint x: 327, endPoint y: 154, distance: 145.6
click at [327, 154] on div "**********" at bounding box center [309, 156] width 619 height 254
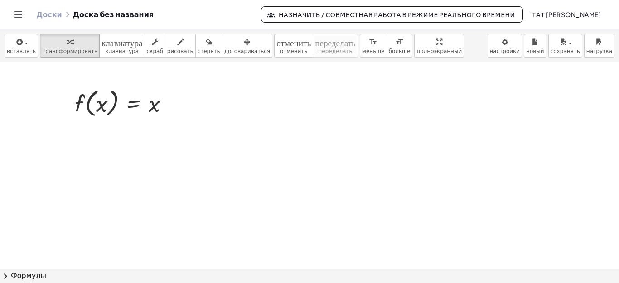
drag, startPoint x: 407, startPoint y: 144, endPoint x: 474, endPoint y: 122, distance: 70.8
click at [415, 140] on div at bounding box center [309, 269] width 619 height 413
click at [567, 41] on icon "button" at bounding box center [563, 42] width 8 height 11
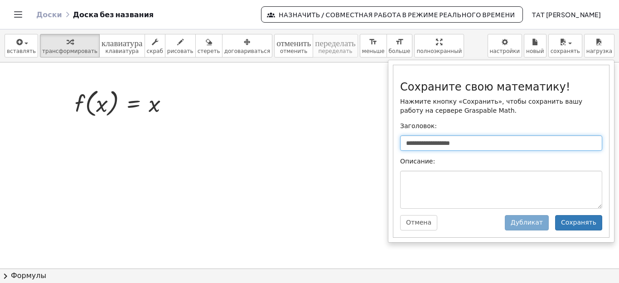
click at [423, 145] on input "**********" at bounding box center [501, 143] width 202 height 15
click at [469, 145] on input "**********" at bounding box center [501, 143] width 202 height 15
type input "*"
type input "*******"
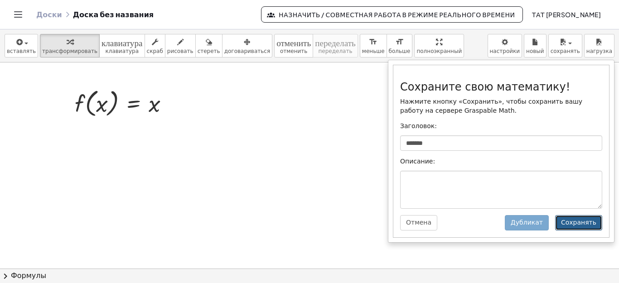
click at [572, 224] on font "Сохранять" at bounding box center [578, 222] width 35 height 7
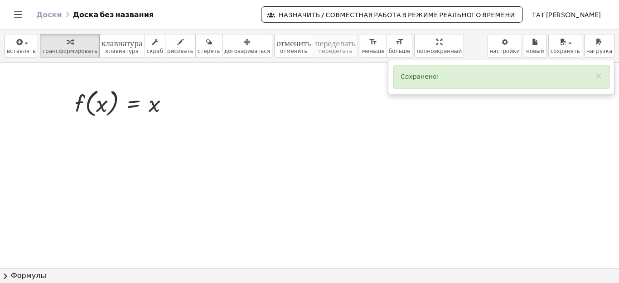
click at [508, 132] on div at bounding box center [309, 269] width 619 height 413
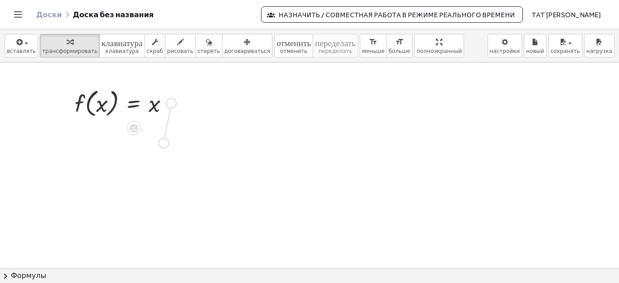
drag, startPoint x: 172, startPoint y: 103, endPoint x: 163, endPoint y: 148, distance: 45.3
click at [163, 148] on div "f ( , x ) = x" at bounding box center [309, 269] width 619 height 413
drag, startPoint x: 144, startPoint y: 142, endPoint x: 154, endPoint y: 143, distance: 10.0
click at [154, 143] on div at bounding box center [109, 140] width 110 height 34
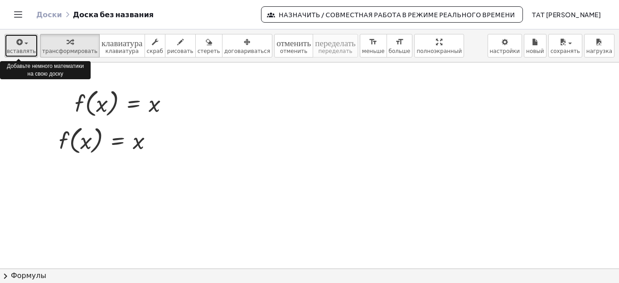
click at [24, 48] on font "вставлять" at bounding box center [21, 51] width 29 height 6
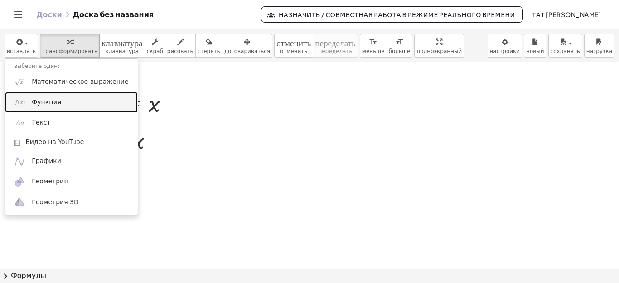
click at [47, 102] on font "Функция" at bounding box center [46, 101] width 29 height 7
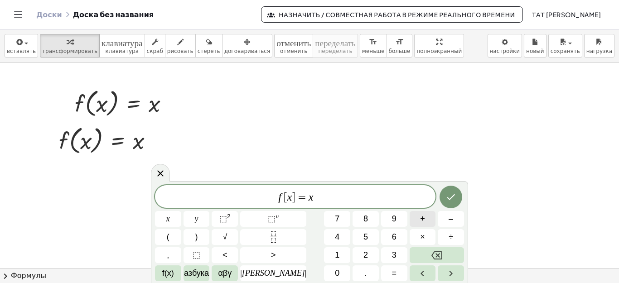
click at [420, 220] on font "+" at bounding box center [422, 218] width 5 height 9
click at [335, 241] on font "4" at bounding box center [337, 237] width 5 height 9
click at [446, 197] on icon "Сделанный" at bounding box center [451, 197] width 11 height 11
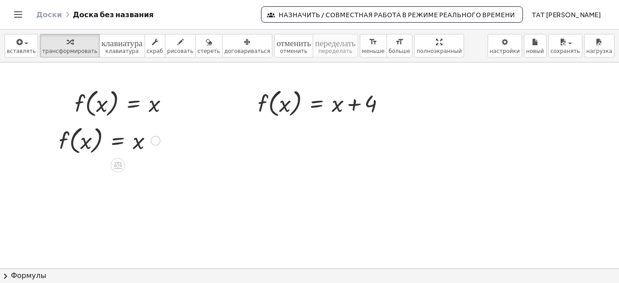
click at [138, 144] on div at bounding box center [109, 140] width 110 height 34
click at [198, 46] on div "button" at bounding box center [209, 41] width 23 height 11
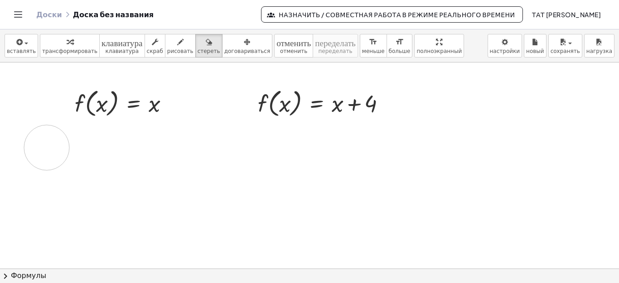
drag, startPoint x: 147, startPoint y: 140, endPoint x: 47, endPoint y: 148, distance: 100.5
click at [47, 148] on div at bounding box center [309, 269] width 619 height 413
click at [126, 139] on div at bounding box center [309, 269] width 619 height 413
click at [96, 14] on div "Доски Доска без названия" at bounding box center [148, 14] width 225 height 9
click at [135, 17] on div "Доски Доска без названия" at bounding box center [148, 14] width 225 height 9
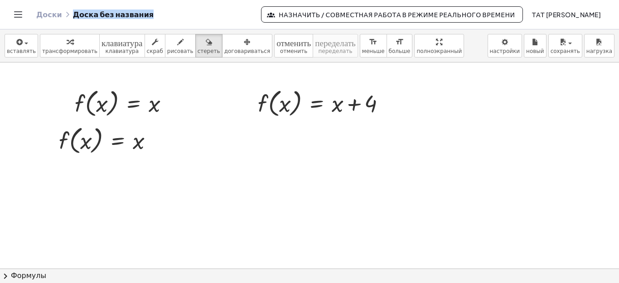
drag, startPoint x: 134, startPoint y: 15, endPoint x: 65, endPoint y: 15, distance: 69.4
click at [65, 15] on div "Доски Доска без названия" at bounding box center [148, 14] width 225 height 9
click at [150, 21] on div "Доски Доска без названия Назначить / Совместная работа в режиме реального време…" at bounding box center [310, 14] width 598 height 29
click at [136, 15] on div "Доски Доска без названия" at bounding box center [148, 14] width 225 height 9
drag, startPoint x: 136, startPoint y: 15, endPoint x: 76, endPoint y: 17, distance: 60.3
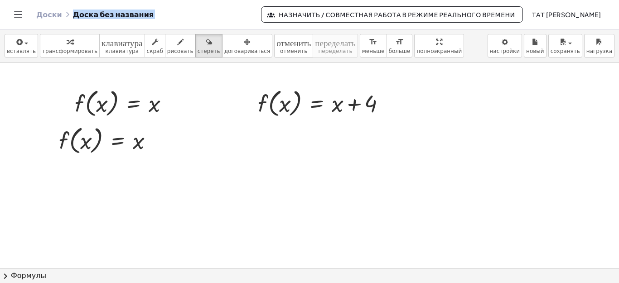
click at [76, 17] on div "Доски Доска без названия" at bounding box center [148, 14] width 225 height 9
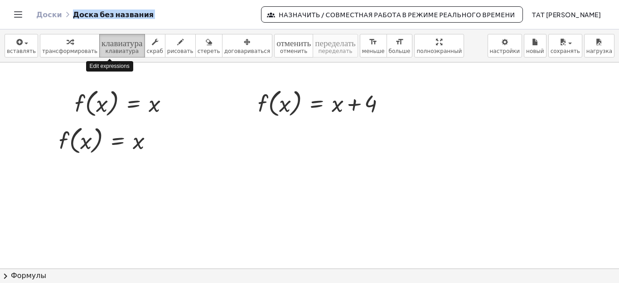
click at [102, 46] on icon "клавиатура" at bounding box center [122, 42] width 41 height 11
click at [112, 41] on font "клавиатура" at bounding box center [122, 42] width 41 height 9
click at [210, 185] on div at bounding box center [309, 269] width 619 height 413
click at [109, 50] on font "клавиатура" at bounding box center [122, 51] width 34 height 6
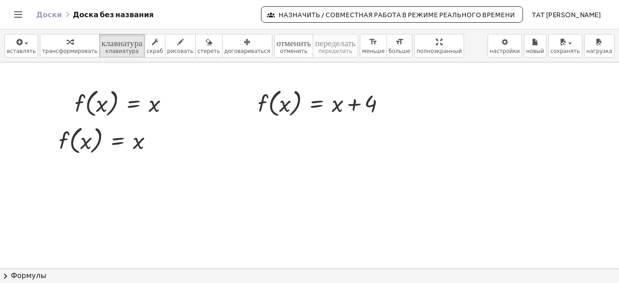
click at [110, 69] on div at bounding box center [309, 269] width 619 height 413
click at [108, 52] on font "клавиатура" at bounding box center [122, 51] width 34 height 6
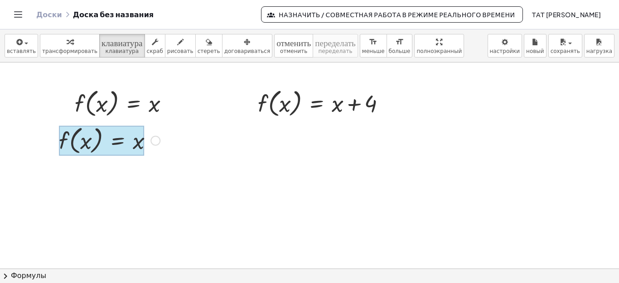
click at [131, 149] on div at bounding box center [101, 141] width 85 height 30
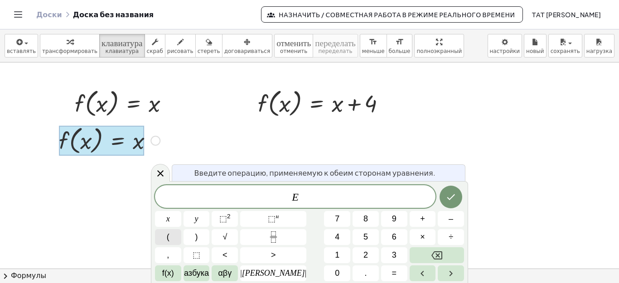
click at [172, 240] on button "(" at bounding box center [168, 237] width 26 height 16
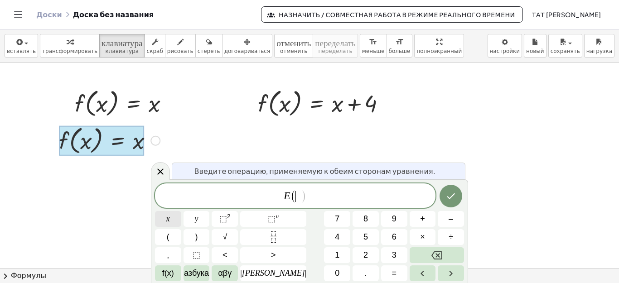
click at [166, 220] on button "х" at bounding box center [168, 219] width 26 height 16
click at [198, 237] on font ")" at bounding box center [196, 237] width 3 height 9
click at [446, 194] on icon "Сделанный" at bounding box center [451, 196] width 11 height 11
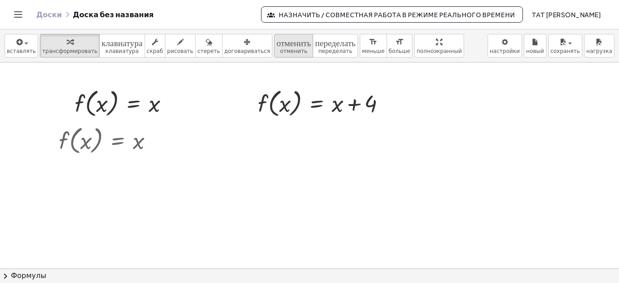
click at [280, 48] on font "отменить" at bounding box center [293, 51] width 27 height 6
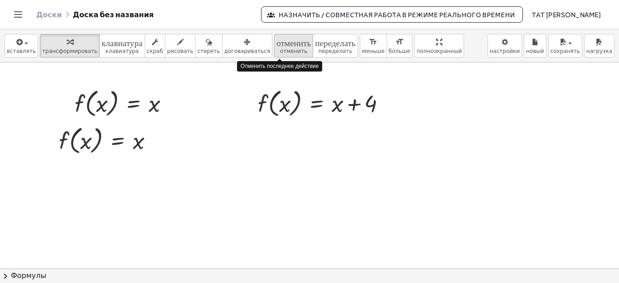
click at [280, 48] on font "отменить" at bounding box center [293, 51] width 27 height 6
